Goal: Transaction & Acquisition: Purchase product/service

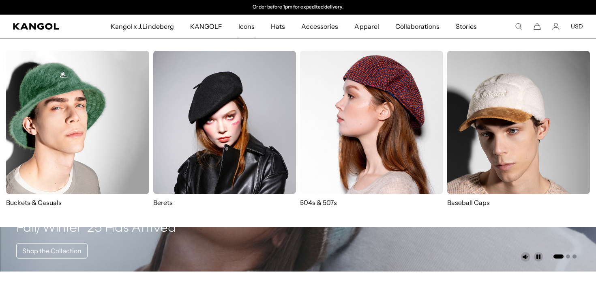
click at [189, 144] on img at bounding box center [224, 122] width 143 height 143
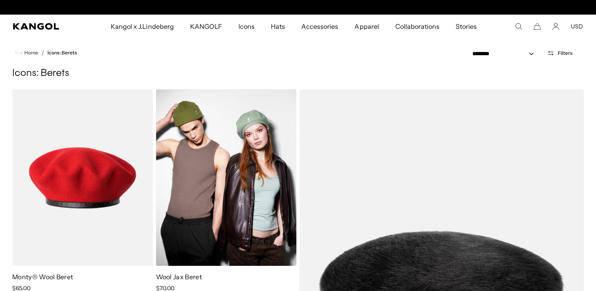
scroll to position [0, 167]
click at [246, 177] on img at bounding box center [226, 177] width 141 height 176
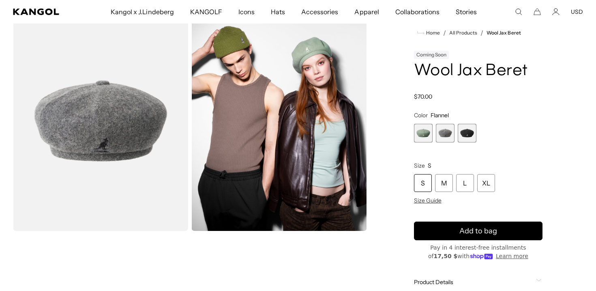
scroll to position [0, 167]
click at [451, 183] on div "M" at bounding box center [444, 183] width 18 height 18
click at [460, 183] on div "L" at bounding box center [465, 183] width 18 height 18
click at [421, 138] on span "1 of 3" at bounding box center [423, 133] width 19 height 19
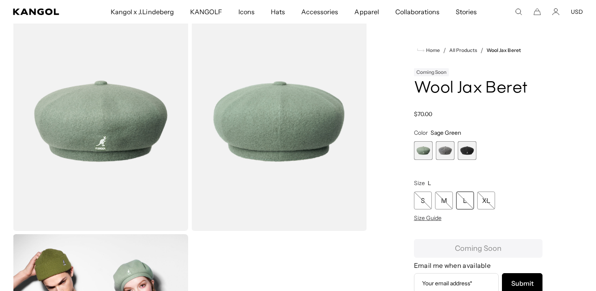
click at [445, 137] on fieldset "Color Sage Green Previous Next Sage Green Variant sold out or unavailable Flann…" at bounding box center [478, 144] width 129 height 31
click at [446, 148] on span "2 of 3" at bounding box center [445, 150] width 19 height 19
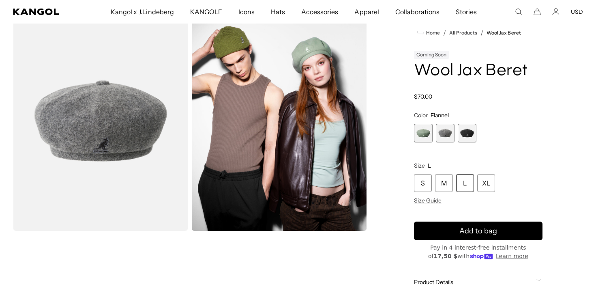
click at [467, 129] on span "3 of 3" at bounding box center [467, 133] width 19 height 19
